Goal: Task Accomplishment & Management: Complete application form

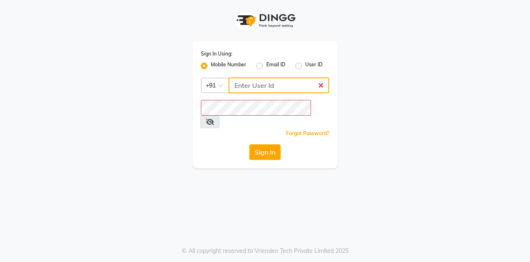
click at [277, 82] on input "Username" at bounding box center [279, 85] width 101 height 16
type input "9910665171"
click at [249, 144] on button "Sign In" at bounding box center [264, 152] width 31 height 16
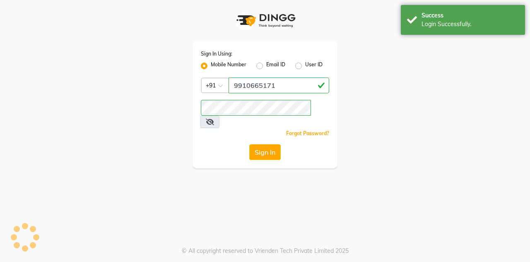
select select "service"
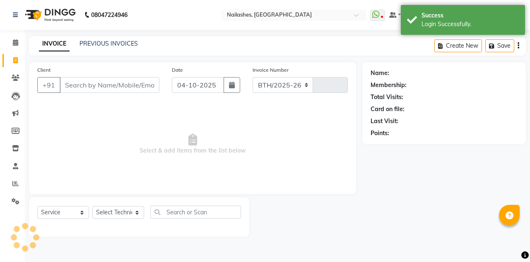
select select "en"
click at [13, 43] on icon at bounding box center [15, 42] width 5 height 6
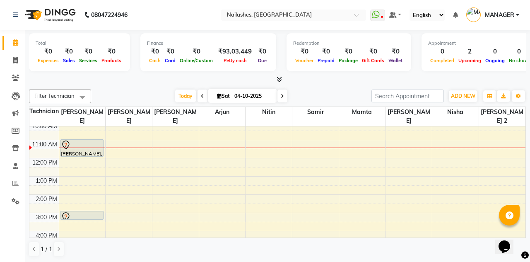
scroll to position [32, 0]
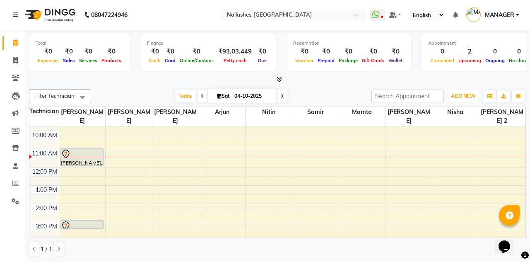
click at [466, 96] on span "ADD NEW" at bounding box center [463, 96] width 24 height 6
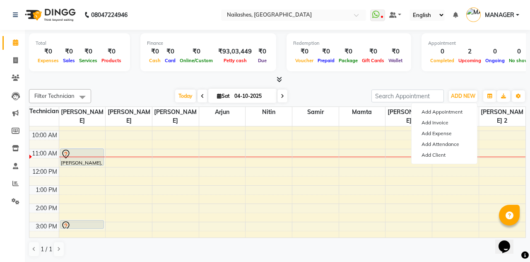
click at [350, 185] on td at bounding box center [292, 189] width 467 height 9
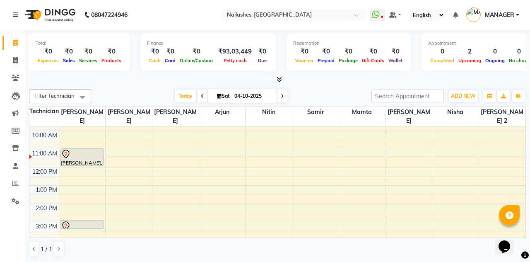
scroll to position [0, 0]
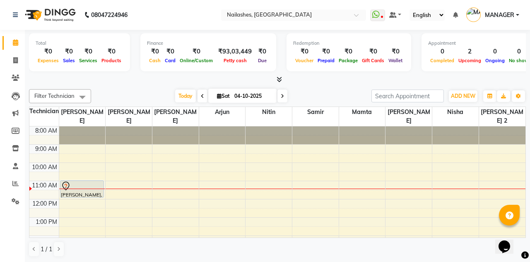
click at [246, 96] on input "04-10-2025" at bounding box center [252, 96] width 41 height 12
select select "10"
select select "2025"
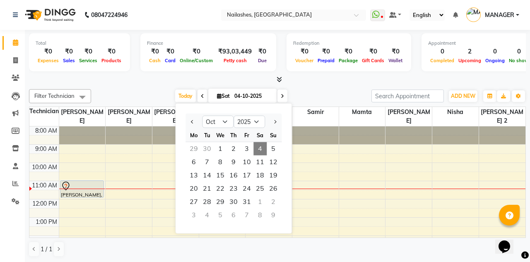
click at [337, 190] on td at bounding box center [292, 194] width 467 height 9
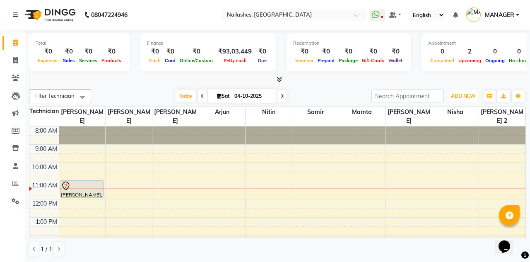
click at [461, 95] on span "ADD NEW" at bounding box center [463, 96] width 24 height 6
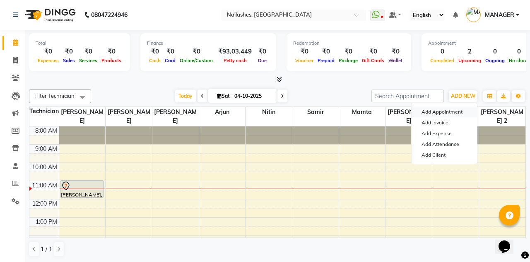
click at [451, 111] on button "Add Appointment" at bounding box center [444, 111] width 65 height 11
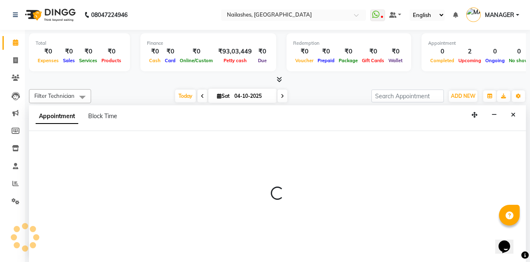
select select "tentative"
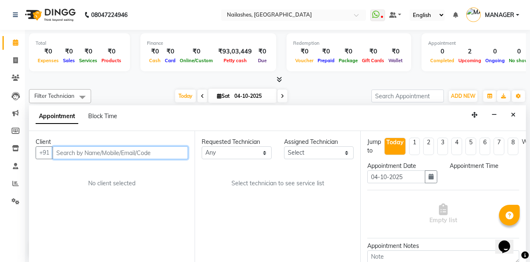
select select "540"
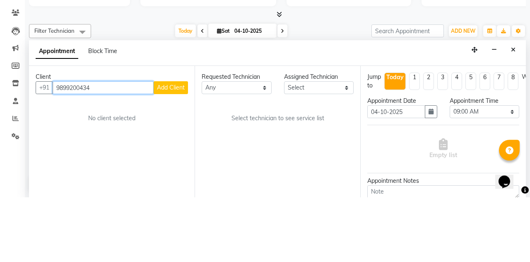
type input "9899200434"
click at [174, 149] on span "Add Client" at bounding box center [171, 152] width 28 height 7
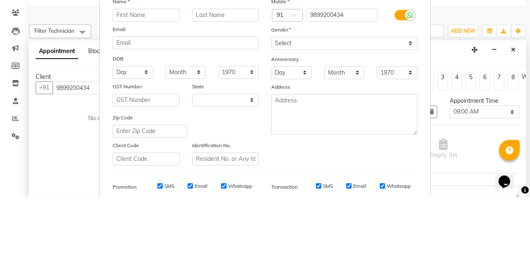
select select "21"
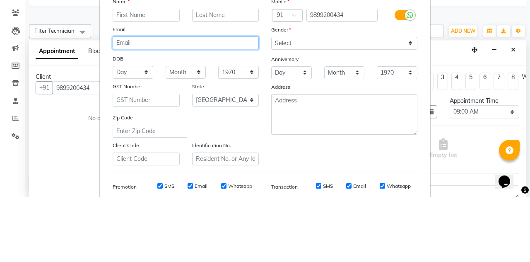
click at [174, 110] on input "email" at bounding box center [186, 107] width 146 height 13
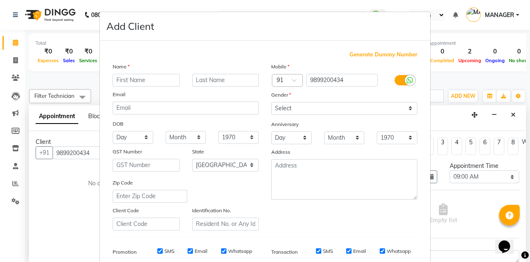
click at [113, 210] on label "Client Code" at bounding box center [126, 210] width 27 height 7
click at [146, 82] on input "text" at bounding box center [146, 80] width 67 height 13
click at [152, 76] on input "text" at bounding box center [146, 80] width 67 height 13
click at [150, 79] on input "text" at bounding box center [146, 80] width 67 height 13
click at [153, 76] on input "text" at bounding box center [146, 80] width 67 height 13
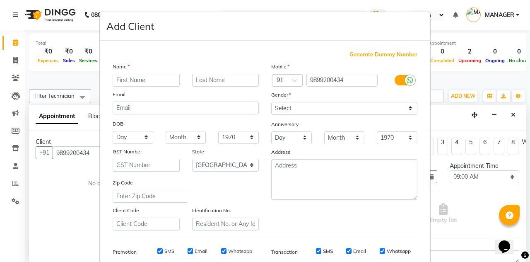
click at [122, 207] on label "Client Code" at bounding box center [126, 210] width 27 height 7
click at [147, 81] on input "text" at bounding box center [146, 80] width 67 height 13
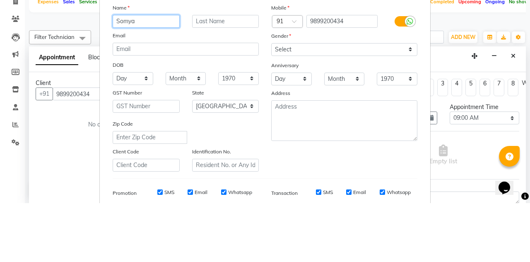
type input "Somya"
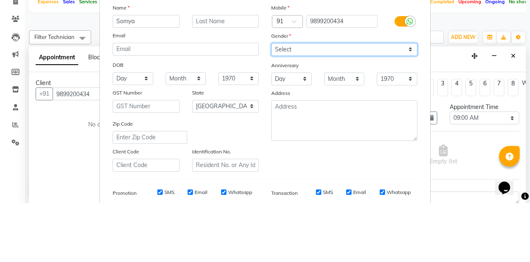
click at [328, 106] on select "Select [DEMOGRAPHIC_DATA] [DEMOGRAPHIC_DATA] Other Prefer Not To Say" at bounding box center [344, 108] width 146 height 13
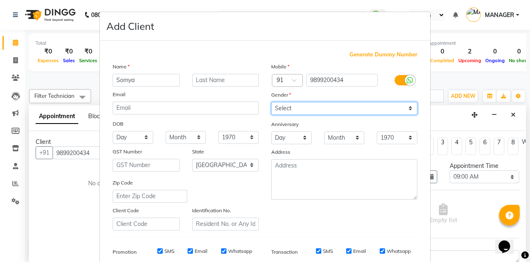
select select "[DEMOGRAPHIC_DATA]"
click at [271, 102] on select "Select [DEMOGRAPHIC_DATA] [DEMOGRAPHIC_DATA] Other Prefer Not To Say" at bounding box center [344, 108] width 146 height 13
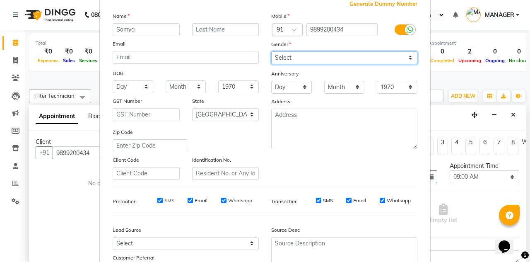
scroll to position [73, 0]
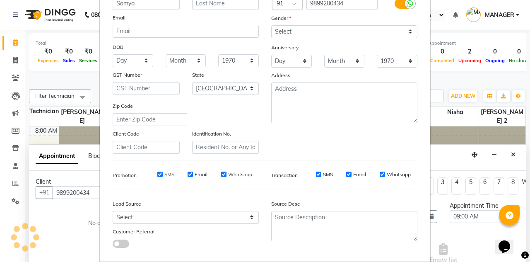
scroll to position [0, 0]
type input "98******34"
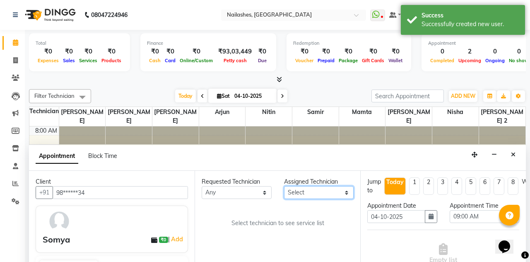
click at [321, 186] on select "Select [PERSON_NAME] [PERSON_NAME] [PERSON_NAME] 2 Arjun Mamta Nisha Nitin [PER…" at bounding box center [319, 192] width 70 height 13
select select "19580"
click at [284, 186] on select "Select [PERSON_NAME] [PERSON_NAME] [PERSON_NAME] 2 Arjun Mamta Nisha Nitin [PER…" at bounding box center [319, 192] width 70 height 13
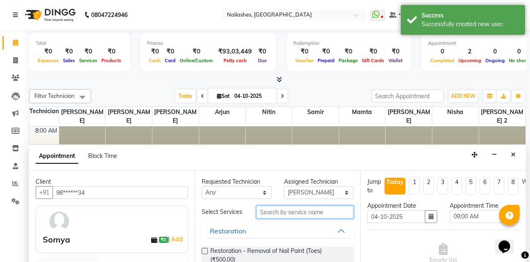
click at [323, 205] on input "text" at bounding box center [304, 211] width 97 height 13
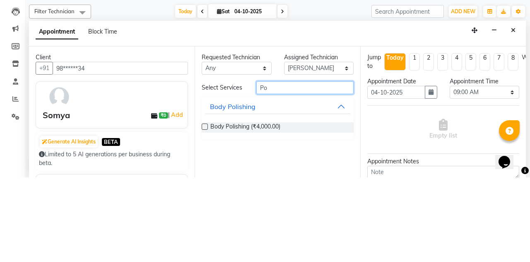
type input "P"
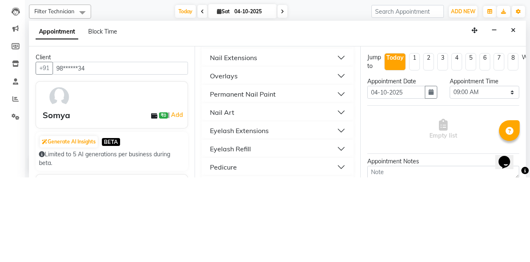
scroll to position [329, 0]
click at [296, 134] on button "Nail Extensions" at bounding box center [277, 141] width 145 height 15
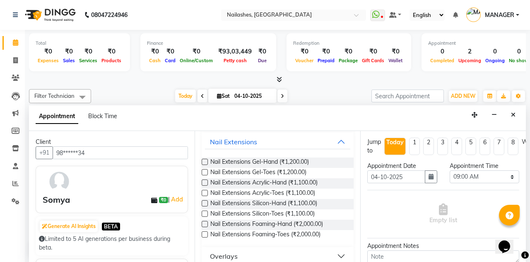
click at [205, 159] on label at bounding box center [205, 162] width 6 height 6
click at [205, 160] on input "checkbox" at bounding box center [204, 162] width 5 height 5
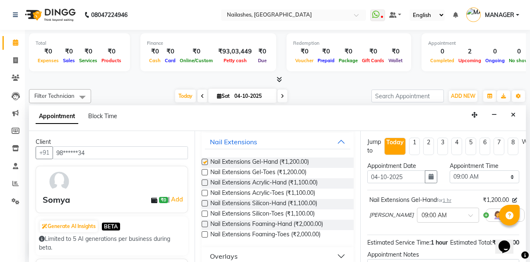
checkbox input "false"
click at [482, 170] on select "Select 09:00 AM 09:15 AM 09:30 AM 09:45 AM 10:00 AM 10:15 AM 10:30 AM 10:45 AM …" at bounding box center [485, 176] width 70 height 13
select select "780"
click at [450, 170] on select "Select 09:00 AM 09:15 AM 09:30 AM 09:45 AM 10:00 AM 10:15 AM 10:30 AM 10:45 AM …" at bounding box center [485, 176] width 70 height 13
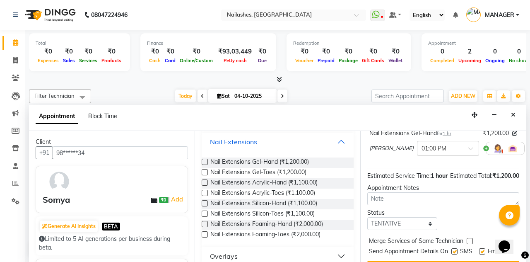
scroll to position [72, 0]
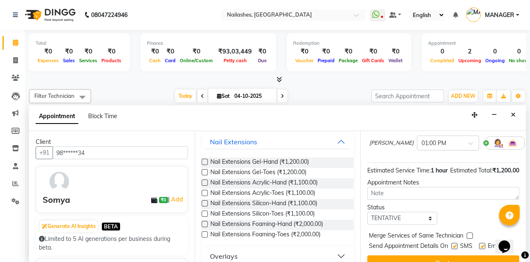
click at [452, 255] on button "Book" at bounding box center [443, 262] width 152 height 15
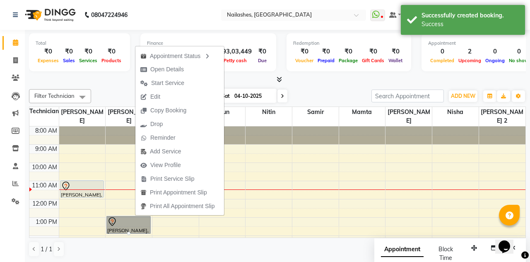
click at [155, 95] on span "Edit" at bounding box center [155, 96] width 10 height 9
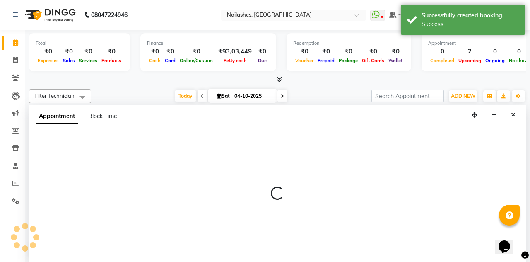
select select "tentative"
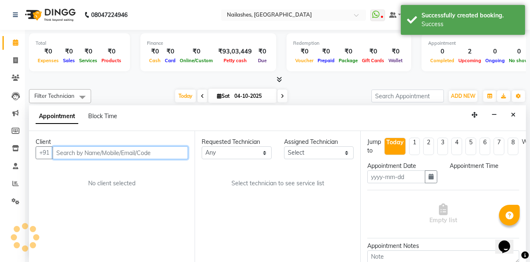
scroll to position [0, 0]
type input "04-10-2025"
select select "780"
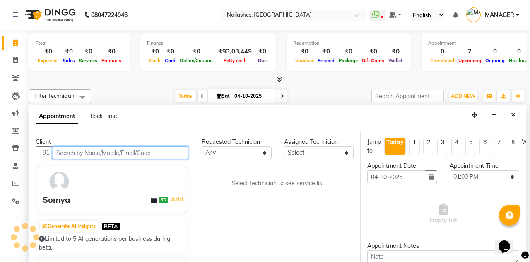
select select "19580"
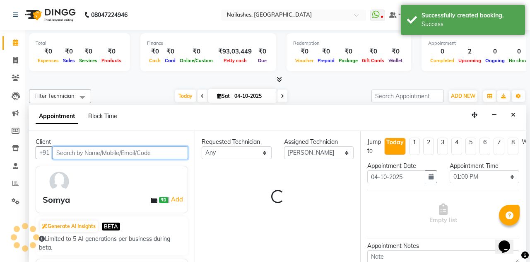
scroll to position [54, 0]
select select "1617"
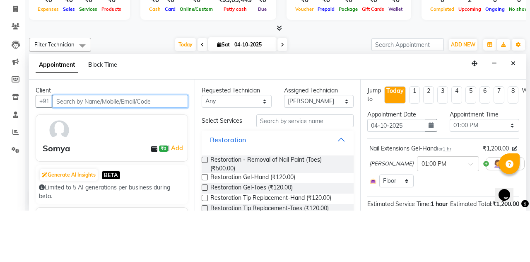
scroll to position [0, 0]
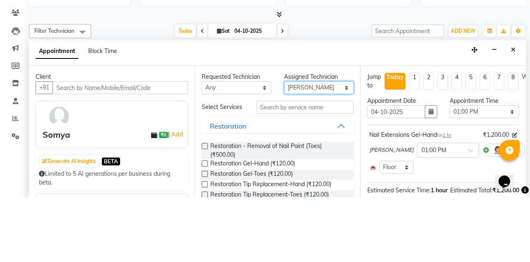
click at [345, 146] on select "Select [PERSON_NAME] [PERSON_NAME] [PERSON_NAME] 2 Arjun Mamta Nisha Nitin [PER…" at bounding box center [319, 152] width 70 height 13
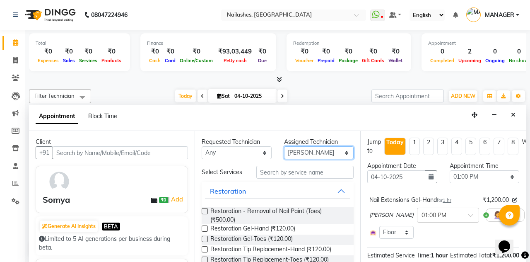
select select "38034"
click at [284, 146] on select "Select [PERSON_NAME] [PERSON_NAME] [PERSON_NAME] 2 Arjun Mamta Nisha Nitin [PER…" at bounding box center [319, 152] width 70 height 13
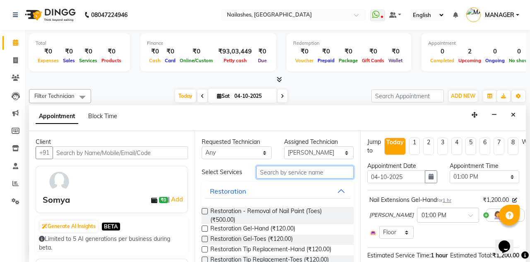
click at [310, 166] on input "text" at bounding box center [304, 172] width 97 height 13
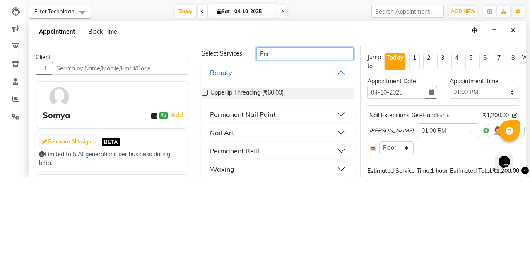
scroll to position [36, 0]
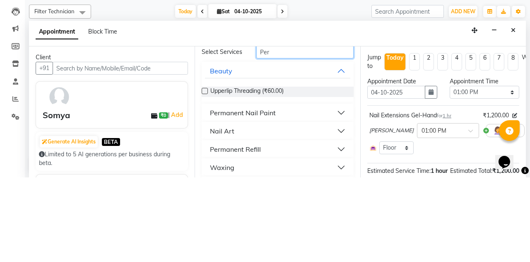
type input "Per"
click at [263, 192] on div "Permanent Nail Paint" at bounding box center [243, 197] width 66 height 10
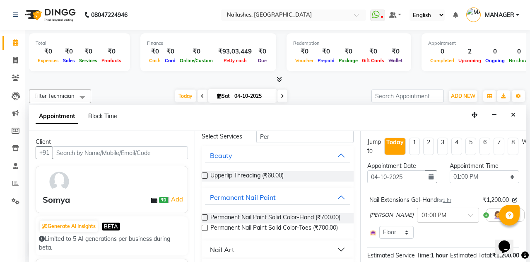
click at [197, 208] on div "Requested Technician Any [PERSON_NAME] [PERSON_NAME] [PERSON_NAME] 2 Arjun Mamt…" at bounding box center [278, 196] width 166 height 131
click at [202, 224] on label at bounding box center [205, 227] width 6 height 6
click at [202, 226] on input "checkbox" at bounding box center [204, 228] width 5 height 5
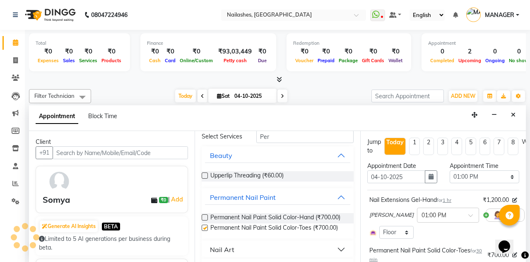
checkbox input "false"
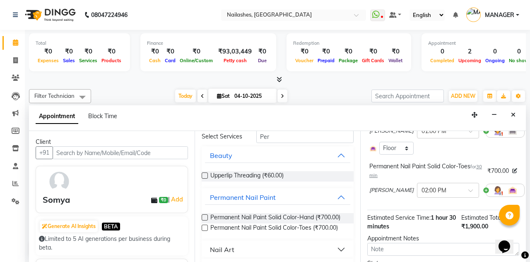
scroll to position [106, 0]
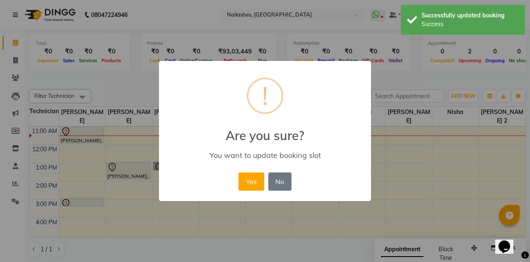
click at [251, 183] on button "Yes" at bounding box center [251, 181] width 25 height 18
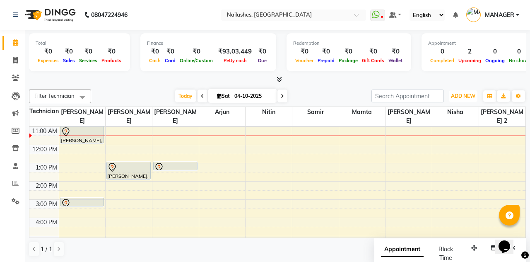
click at [457, 96] on span "ADD NEW" at bounding box center [463, 96] width 24 height 6
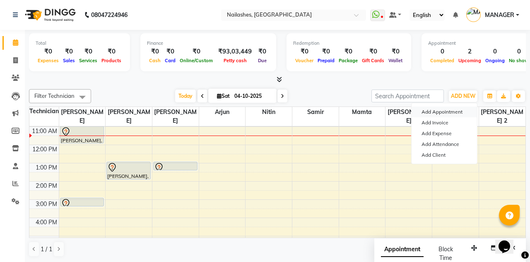
click at [452, 109] on button "Add Appointment" at bounding box center [444, 111] width 65 height 11
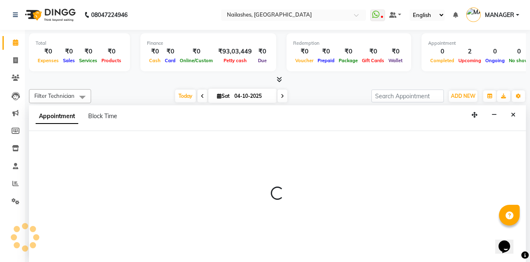
select select "tentative"
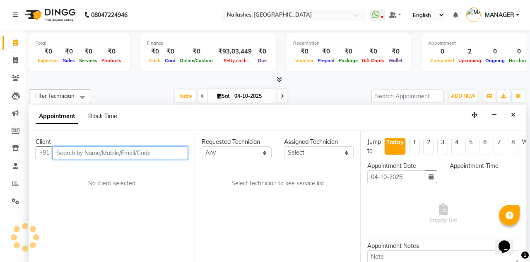
select select "540"
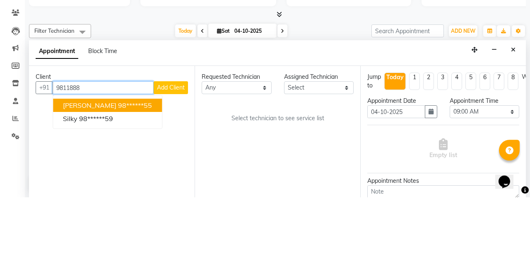
click at [109, 179] on ngb-highlight "98******59" at bounding box center [96, 183] width 34 height 8
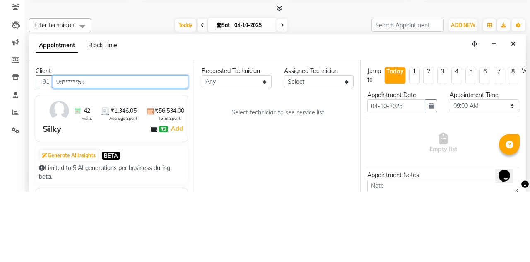
type input "98******59"
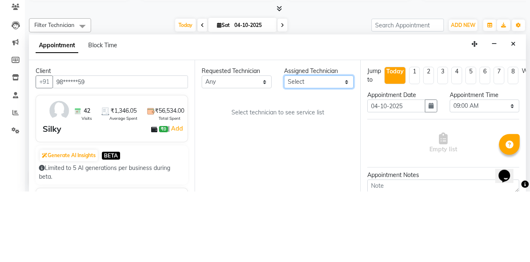
click at [323, 146] on select "Select [PERSON_NAME] [PERSON_NAME] [PERSON_NAME] 2 Arjun Mamta Nisha Nitin [PER…" at bounding box center [319, 152] width 70 height 13
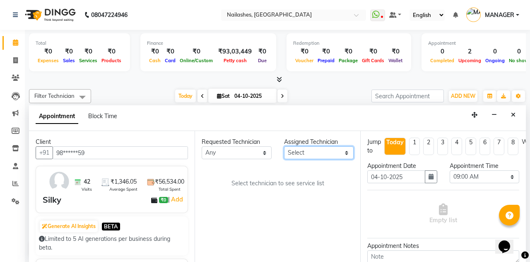
select select "19477"
click at [284, 146] on select "Select [PERSON_NAME] [PERSON_NAME] [PERSON_NAME] 2 Arjun Mamta Nisha Nitin [PER…" at bounding box center [319, 152] width 70 height 13
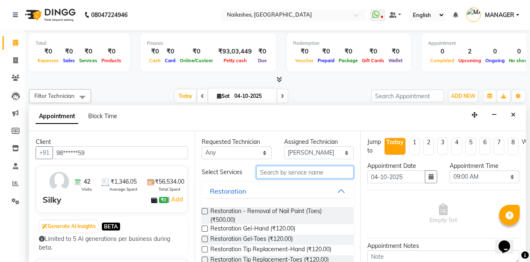
click at [312, 166] on input "text" at bounding box center [304, 172] width 97 height 13
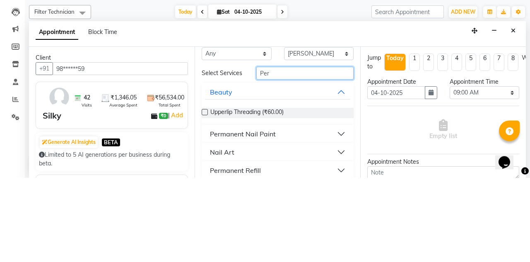
scroll to position [36, 0]
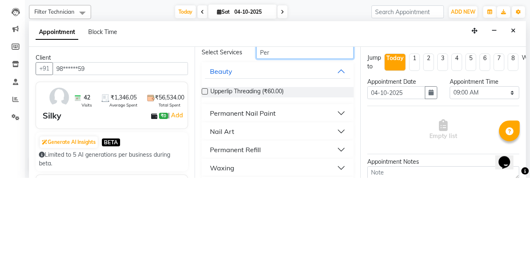
type input "Per"
click at [273, 192] on div "Permanent Nail Paint" at bounding box center [243, 197] width 66 height 10
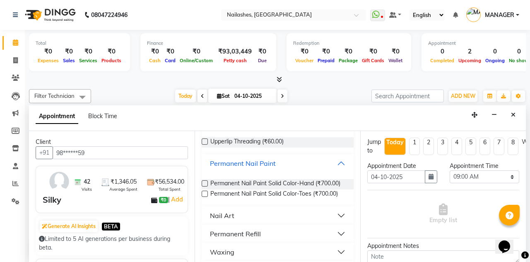
scroll to position [70, 0]
click at [206, 179] on label at bounding box center [205, 182] width 6 height 6
click at [206, 181] on input "checkbox" at bounding box center [204, 183] width 5 height 5
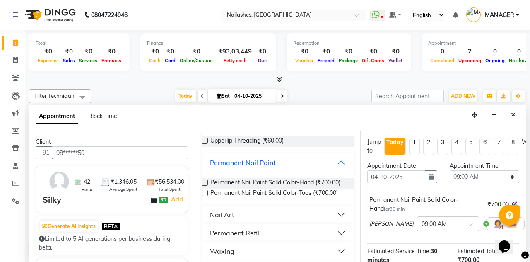
click at [205, 179] on label at bounding box center [205, 182] width 6 height 6
click at [205, 181] on input "checkbox" at bounding box center [204, 183] width 5 height 5
checkbox input "false"
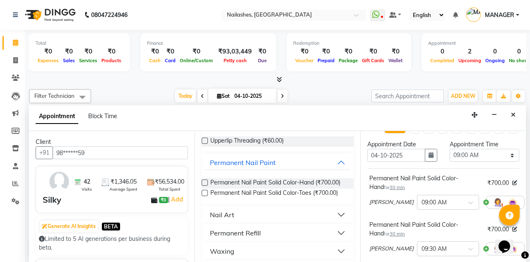
scroll to position [18, 0]
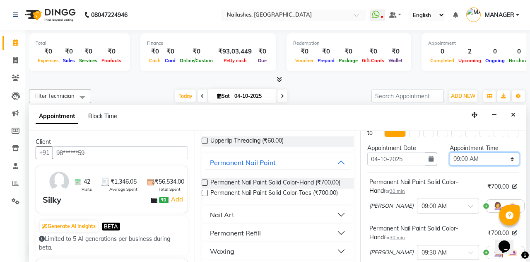
click at [486, 152] on select "Select 09:00 AM 09:15 AM 09:30 AM 09:45 AM 10:00 AM 10:15 AM 10:30 AM 10:45 AM …" at bounding box center [485, 158] width 70 height 13
select select "750"
click at [450, 152] on select "Select 09:00 AM 09:15 AM 09:30 AM 09:45 AM 10:00 AM 10:15 AM 10:30 AM 10:45 AM …" at bounding box center [485, 158] width 70 height 13
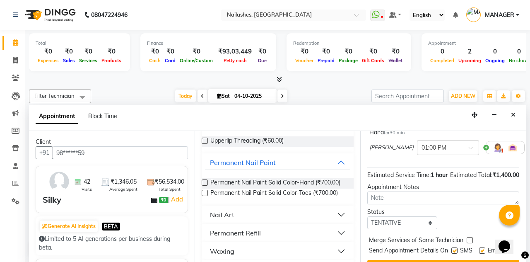
scroll to position [127, 0]
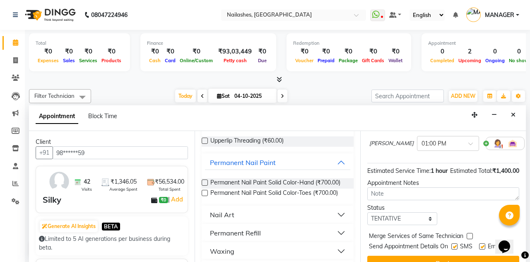
click at [453, 256] on button "Book" at bounding box center [443, 263] width 152 height 15
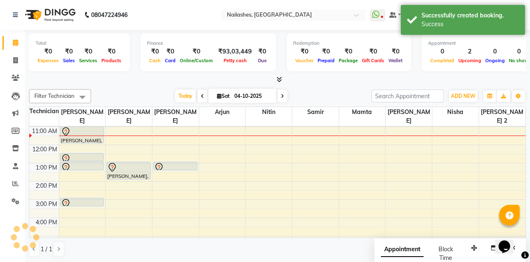
scroll to position [0, 0]
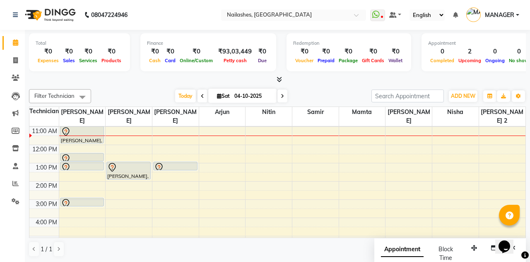
click at [80, 154] on div at bounding box center [82, 159] width 43 height 10
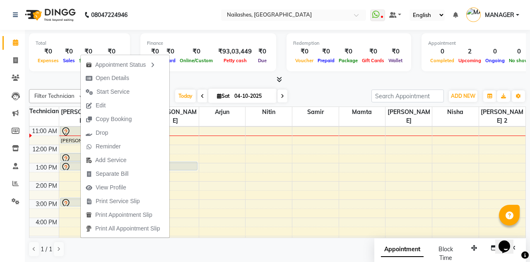
click at [63, 190] on td at bounding box center [292, 194] width 467 height 9
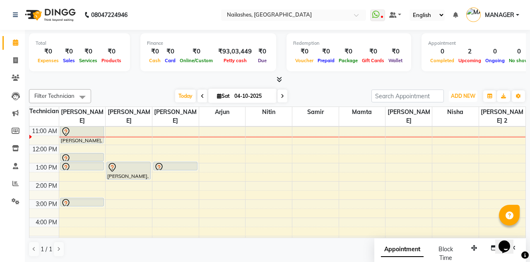
click at [460, 91] on button "ADD NEW Toggle Dropdown" at bounding box center [463, 96] width 29 height 12
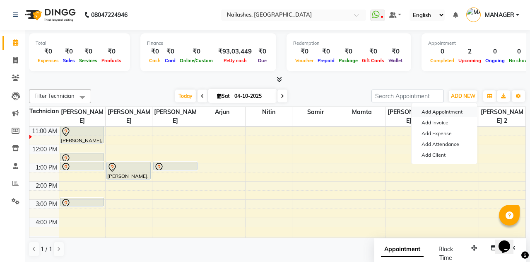
click at [451, 107] on button "Add Appointment" at bounding box center [444, 111] width 65 height 11
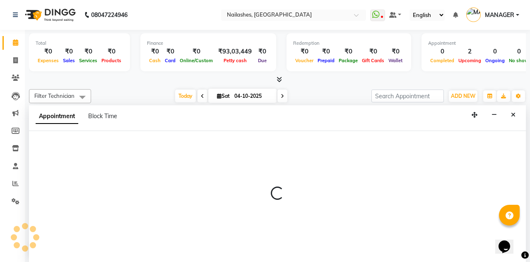
select select "tentative"
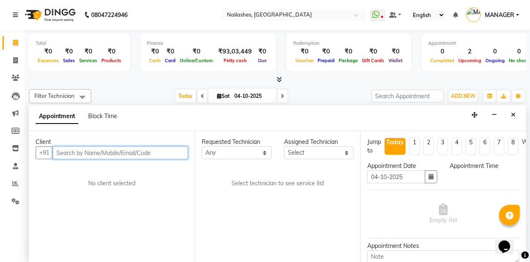
select select "540"
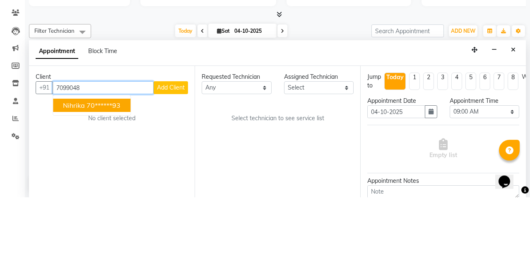
click at [113, 166] on ngb-highlight "70******93" at bounding box center [104, 170] width 34 height 8
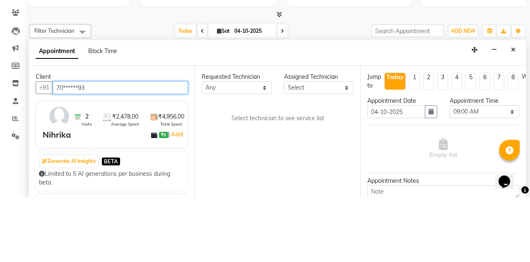
type input "70******93"
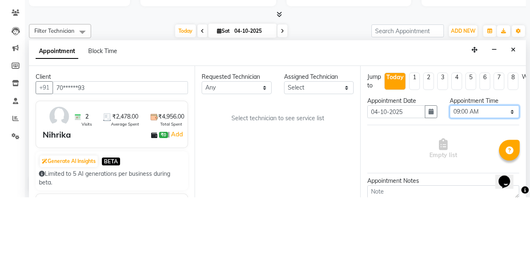
click at [490, 170] on select "Select 09:00 AM 09:15 AM 09:30 AM 09:45 AM 10:00 AM 10:15 AM 10:30 AM 10:45 AM …" at bounding box center [485, 176] width 70 height 13
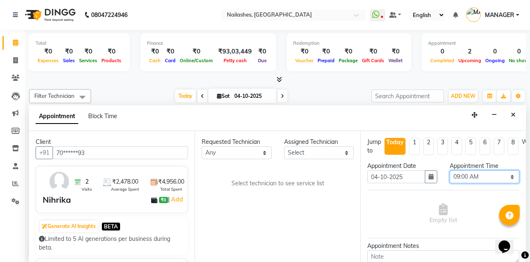
select select "870"
click at [450, 170] on select "Select 09:00 AM 09:15 AM 09:30 AM 09:45 AM 10:00 AM 10:15 AM 10:30 AM 10:45 AM …" at bounding box center [485, 176] width 70 height 13
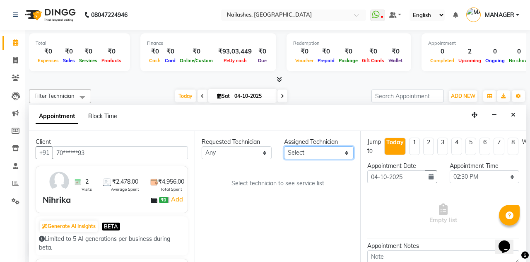
click at [321, 146] on select "Select [PERSON_NAME] [PERSON_NAME] [PERSON_NAME] 2 Arjun Mamta Nisha Nitin [PER…" at bounding box center [319, 152] width 70 height 13
select select "90278"
click at [284, 146] on select "Select [PERSON_NAME] [PERSON_NAME] [PERSON_NAME] 2 Arjun Mamta Nisha Nitin [PER…" at bounding box center [319, 152] width 70 height 13
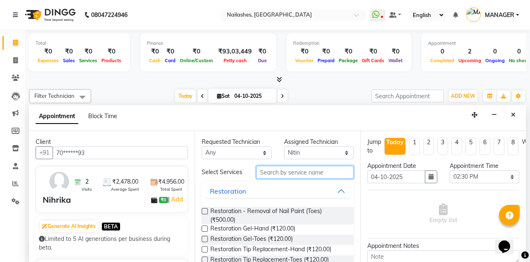
click at [318, 166] on input "text" at bounding box center [304, 172] width 97 height 13
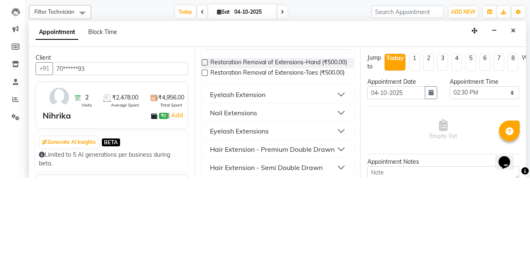
scroll to position [66, 0]
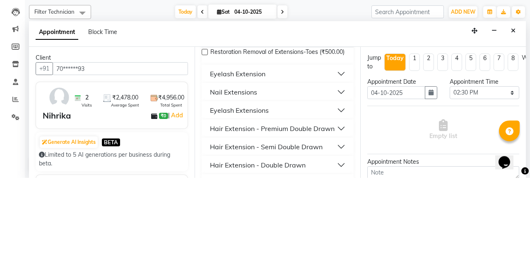
type input "Ext"
click at [271, 156] on ngb-accordion "Restoration Restoration Removal of Extensions-Hand (₹500.00) Restoration Remova…" at bounding box center [278, 214] width 152 height 236
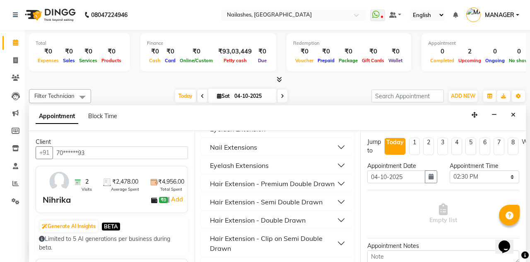
scroll to position [120, 0]
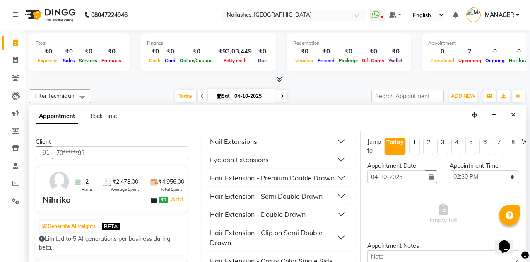
click at [289, 134] on button "Nail Extensions" at bounding box center [277, 141] width 145 height 15
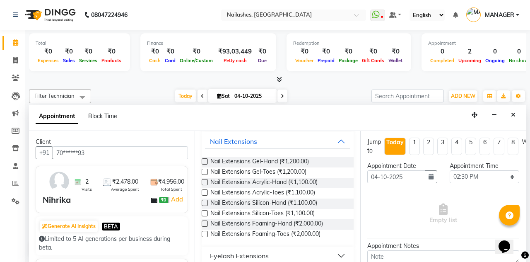
click at [205, 179] on label at bounding box center [205, 182] width 6 height 6
click at [205, 180] on input "checkbox" at bounding box center [204, 182] width 5 height 5
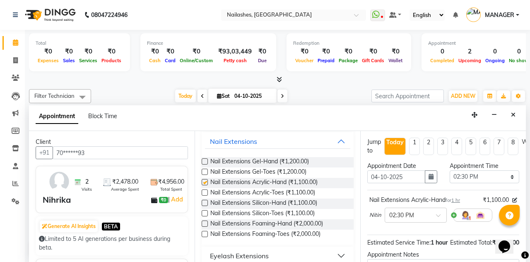
checkbox input "false"
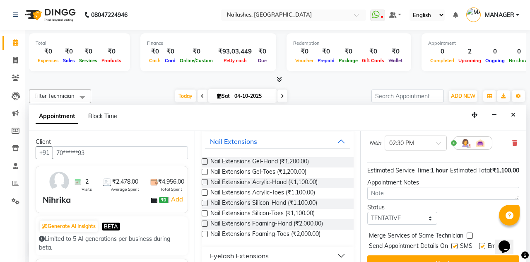
click at [447, 255] on button "Book" at bounding box center [443, 262] width 152 height 15
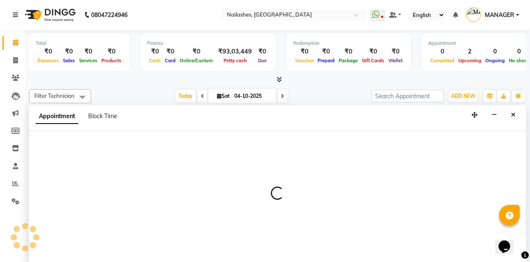
scroll to position [0, 0]
select select "19476"
select select "tentative"
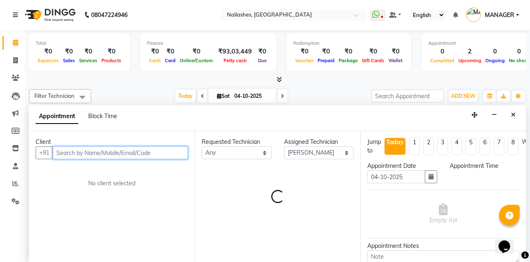
select select "570"
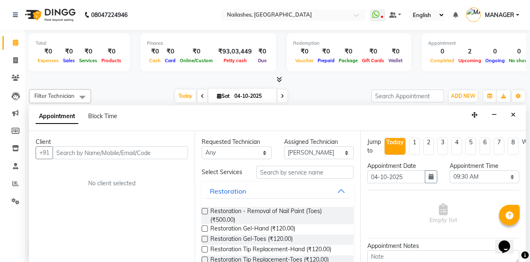
click at [519, 109] on button "Close" at bounding box center [513, 115] width 12 height 13
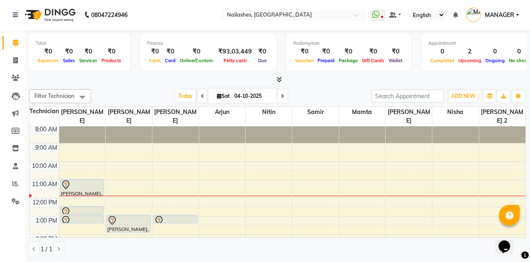
scroll to position [0, 0]
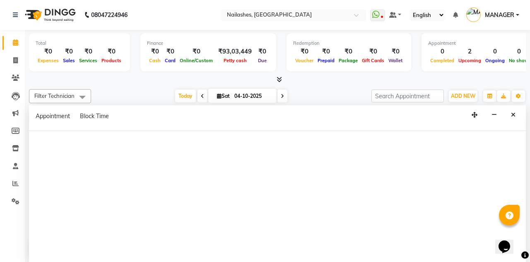
select select "78821"
select select "tentative"
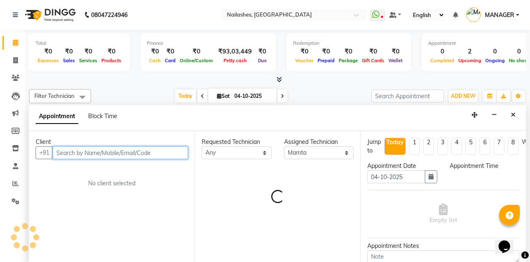
select select "600"
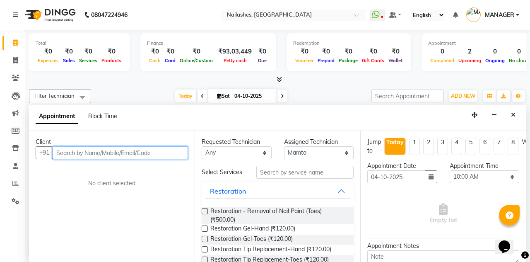
scroll to position [0, 0]
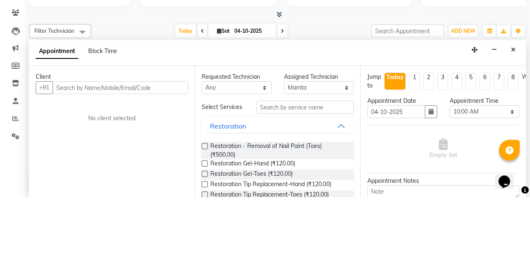
click at [514, 112] on icon "Close" at bounding box center [513, 115] width 5 height 6
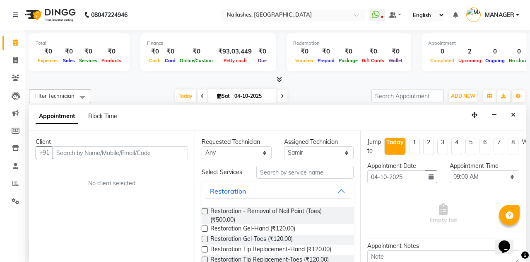
click at [514, 109] on button "Close" at bounding box center [513, 115] width 12 height 13
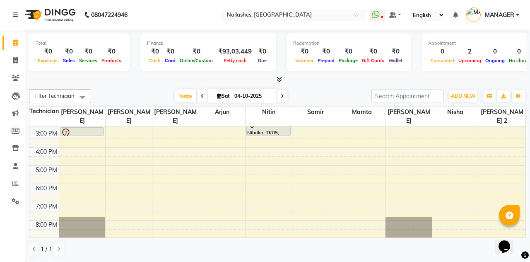
scroll to position [133, 0]
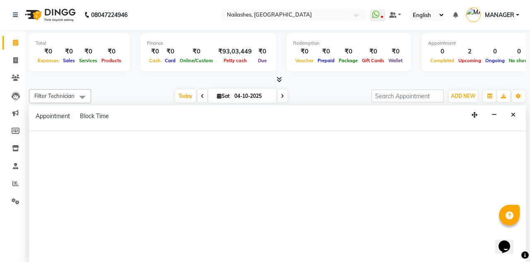
select select "78821"
select select "tentative"
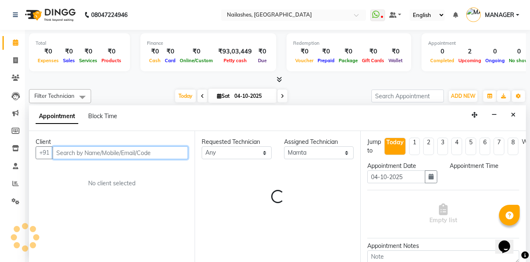
select select "1050"
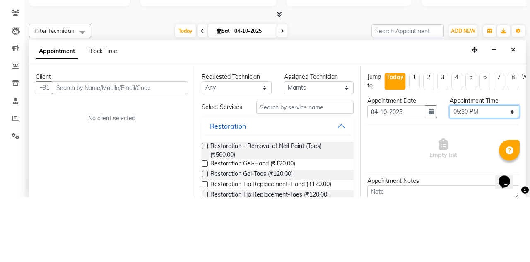
click at [516, 170] on select "Select 09:00 AM 09:15 AM 09:30 AM 09:45 AM 10:00 AM 10:15 AM 10:30 AM 10:45 AM …" at bounding box center [485, 176] width 70 height 13
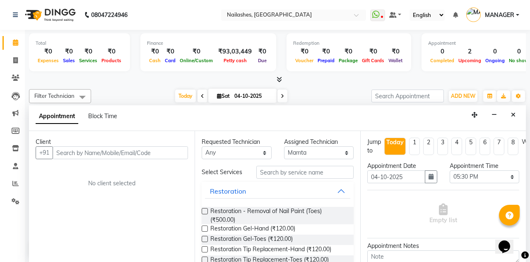
click at [516, 109] on button "Close" at bounding box center [513, 115] width 12 height 13
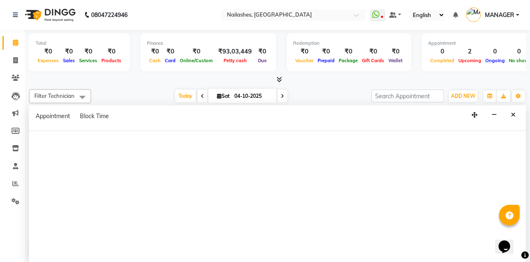
select select "52460"
select select "1140"
select select "tentative"
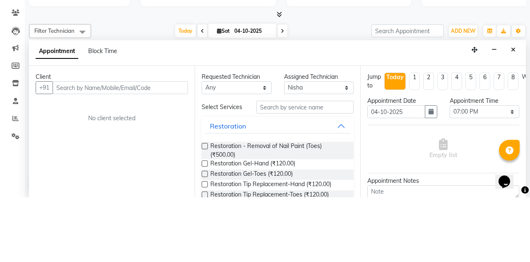
click at [517, 109] on button "Close" at bounding box center [513, 115] width 12 height 13
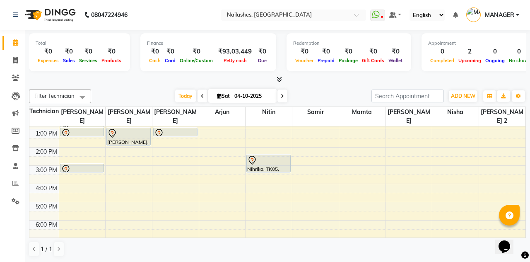
scroll to position [90, 0]
click at [465, 91] on button "ADD NEW Toggle Dropdown" at bounding box center [463, 96] width 29 height 12
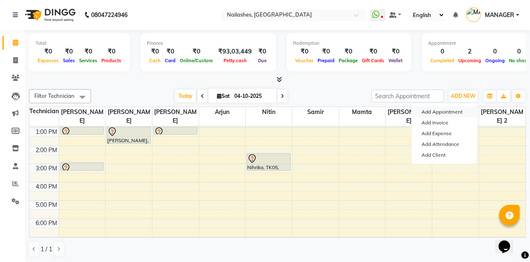
click at [454, 111] on button "Add Appointment" at bounding box center [444, 111] width 65 height 11
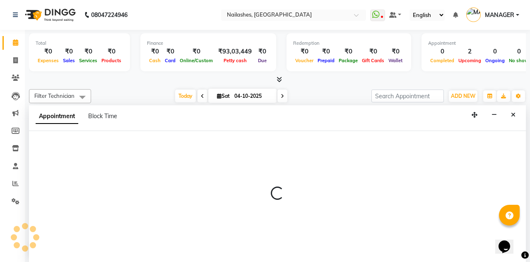
select select "tentative"
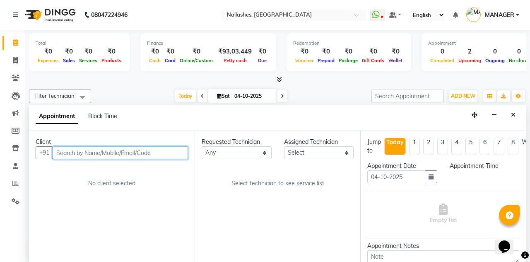
select select "540"
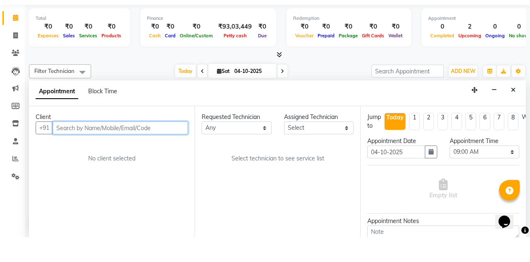
scroll to position [0, 0]
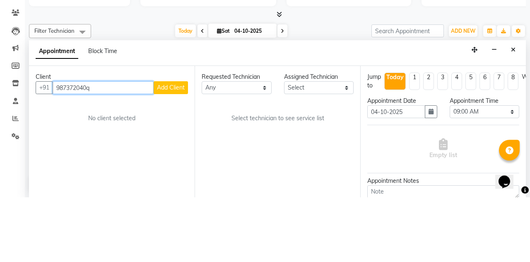
type input "987372040q"
click at [174, 146] on button "Add Client" at bounding box center [171, 152] width 34 height 13
select select "21"
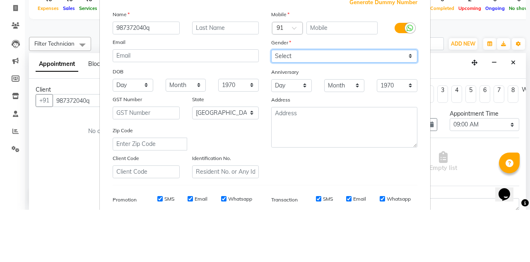
click at [322, 109] on select "Select [DEMOGRAPHIC_DATA] [DEMOGRAPHIC_DATA] Other Prefer Not To Say" at bounding box center [344, 108] width 146 height 13
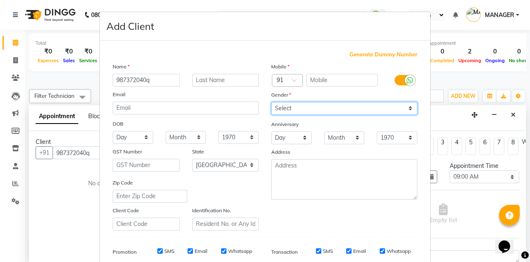
select select "[DEMOGRAPHIC_DATA]"
click at [271, 102] on select "Select [DEMOGRAPHIC_DATA] [DEMOGRAPHIC_DATA] Other Prefer Not To Say" at bounding box center [344, 108] width 146 height 13
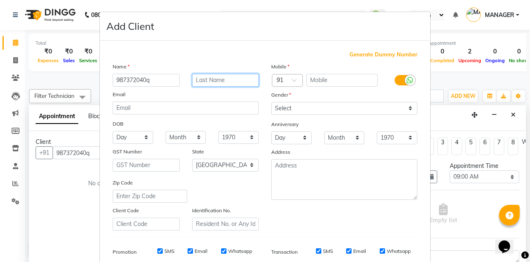
click at [232, 77] on input "text" at bounding box center [225, 80] width 67 height 13
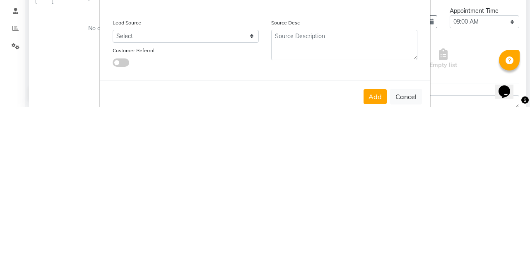
scroll to position [116, 0]
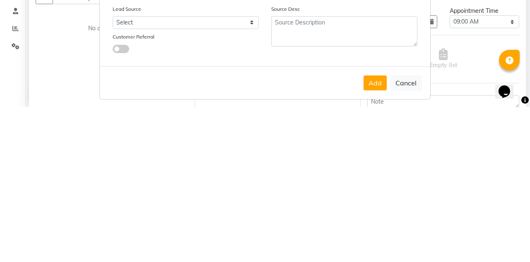
type input "Prakriti"
click at [372, 231] on form "Add Client Generate Dummy Number Name 987372040q Prakriti Email DOB Day 01 02 0…" at bounding box center [265, 75] width 330 height 358
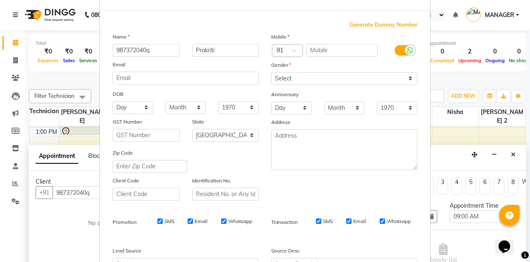
scroll to position [77, 0]
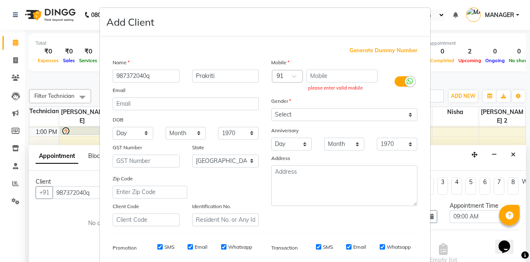
scroll to position [1, 0]
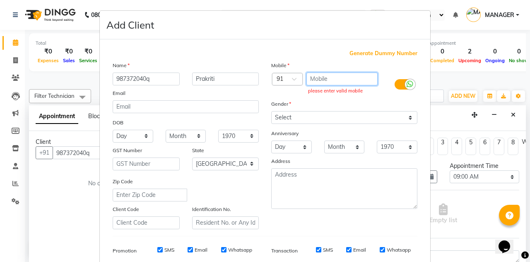
click at [328, 76] on input "text" at bounding box center [342, 78] width 72 height 13
type input "98737"
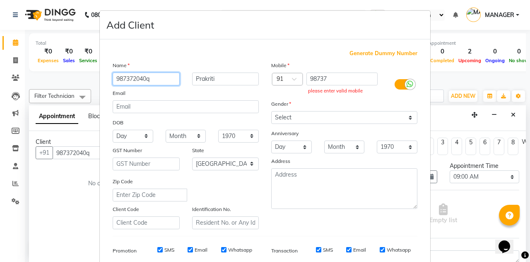
click at [159, 78] on input "987372040q" at bounding box center [146, 78] width 67 height 13
type input "9"
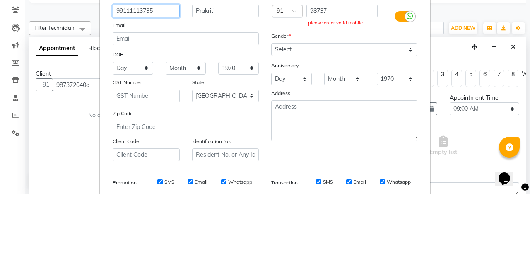
type input "99111113735"
click at [336, 77] on input "98737" at bounding box center [342, 78] width 72 height 13
type input "9"
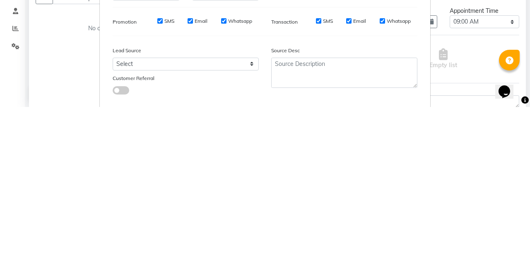
scroll to position [116, 0]
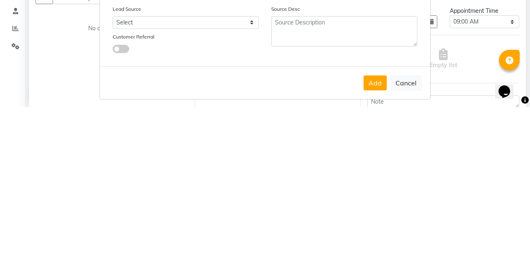
click at [379, 231] on button "Add" at bounding box center [375, 237] width 23 height 15
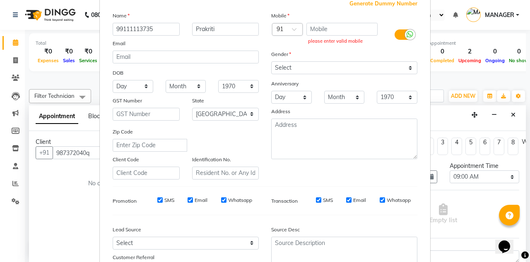
scroll to position [0, 0]
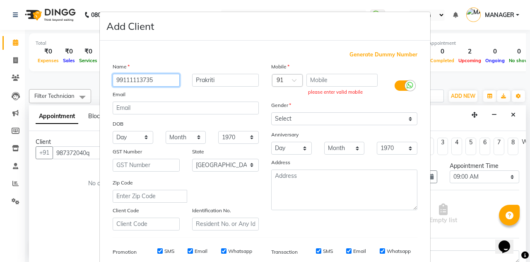
click at [166, 76] on input "99111113735" at bounding box center [146, 80] width 67 height 13
type input "9"
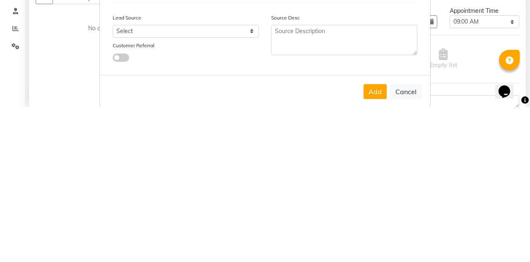
scroll to position [116, 0]
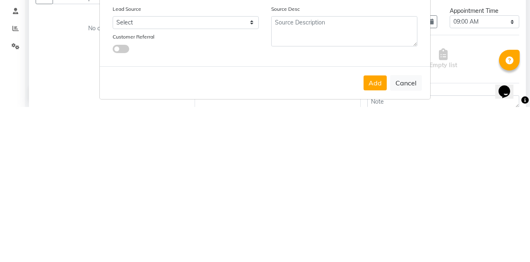
type input "9873720401"
click at [377, 234] on button "Add" at bounding box center [375, 237] width 23 height 15
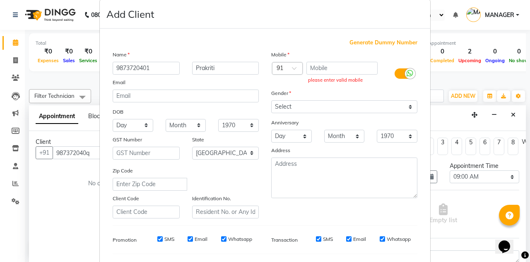
scroll to position [0, 0]
